Goal: Transaction & Acquisition: Purchase product/service

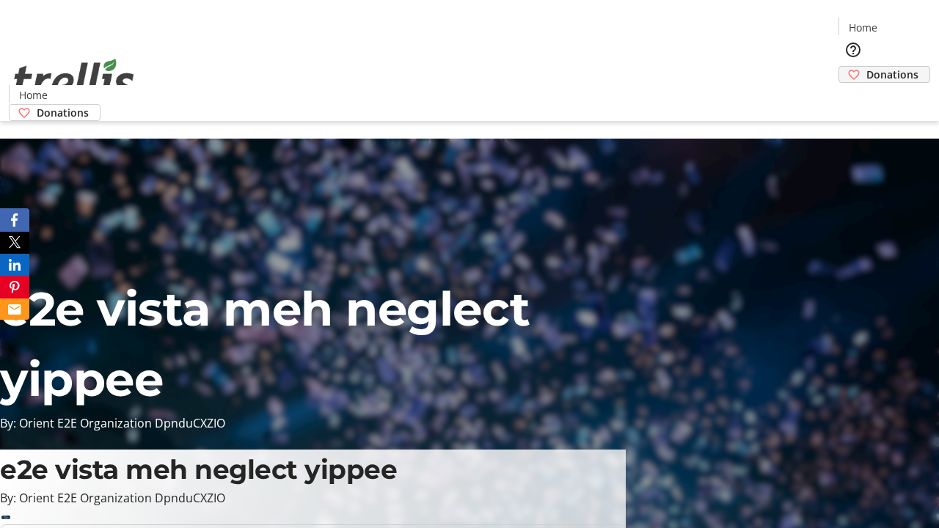
click at [866, 67] on span "Donations" at bounding box center [892, 74] width 52 height 15
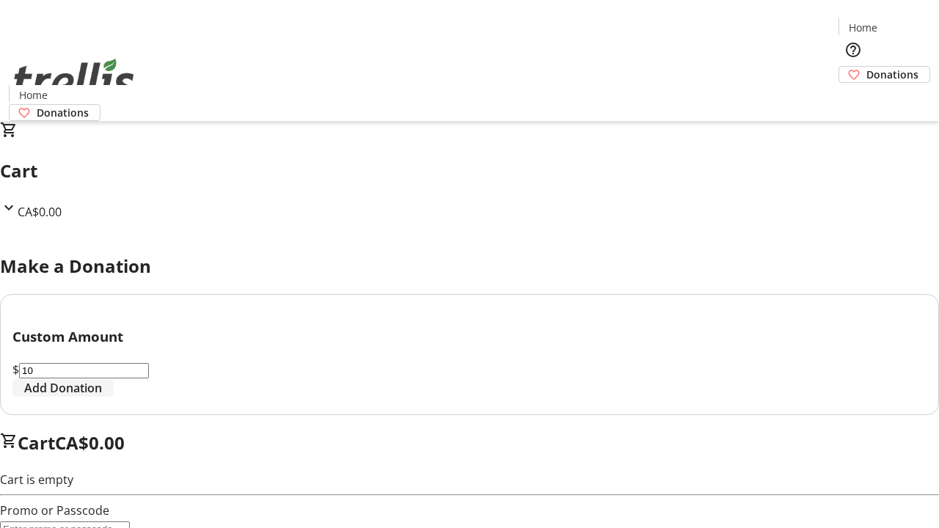
click at [102, 397] on span "Add Donation" at bounding box center [63, 388] width 78 height 18
